Goal: Transaction & Acquisition: Subscribe to service/newsletter

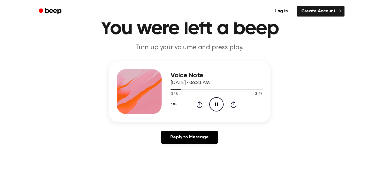
click at [72, 62] on div "Voice Note [DATE] · 06:28 AM 0:25 3:47 Your browser does not support the [objec…" at bounding box center [190, 104] width 366 height 87
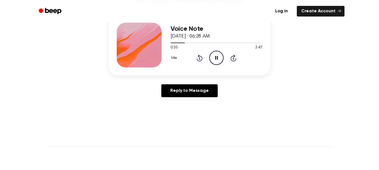
scroll to position [63, 0]
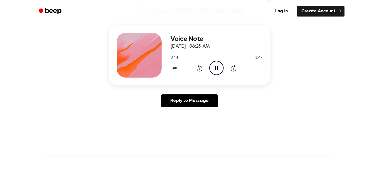
click at [216, 70] on icon at bounding box center [216, 68] width 3 height 4
click at [322, 7] on link "Create Account" at bounding box center [321, 11] width 48 height 11
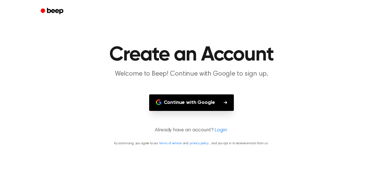
click at [207, 104] on button "Continue with Google" at bounding box center [191, 103] width 85 height 17
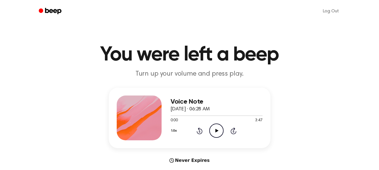
click at [220, 128] on icon "Play Audio" at bounding box center [216, 131] width 14 height 14
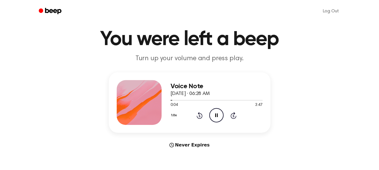
scroll to position [27, 0]
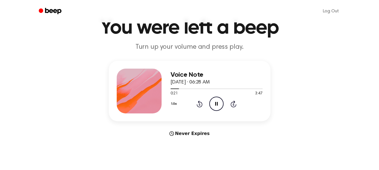
click at [214, 99] on icon "Pause Audio" at bounding box center [216, 104] width 14 height 14
